Goal: Find specific page/section: Find specific page/section

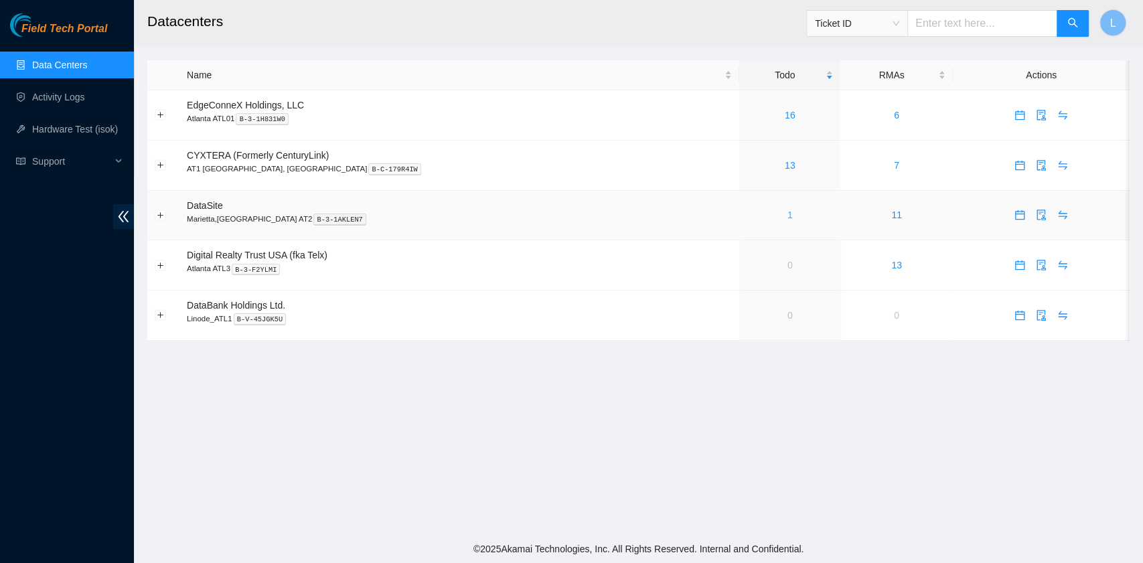
click at [787, 216] on link "1" at bounding box center [789, 214] width 5 height 11
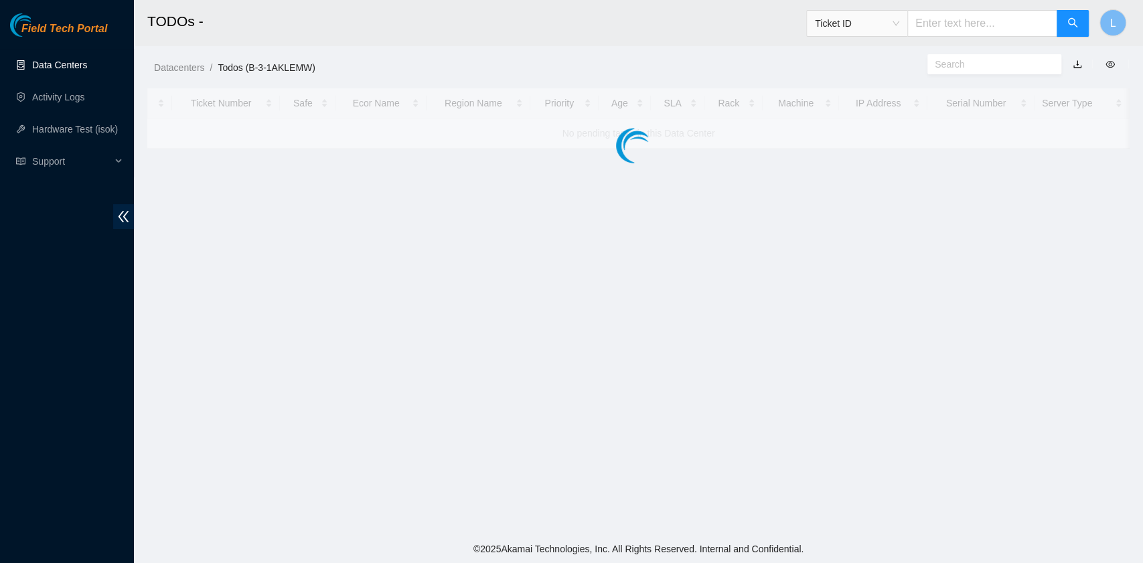
click at [80, 66] on link "Data Centers" at bounding box center [59, 65] width 55 height 11
